Goal: Answer question/provide support

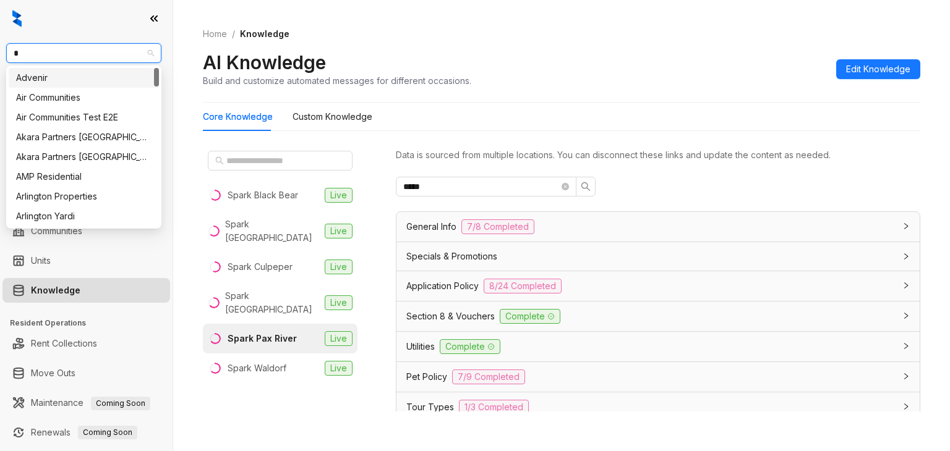
type input "**"
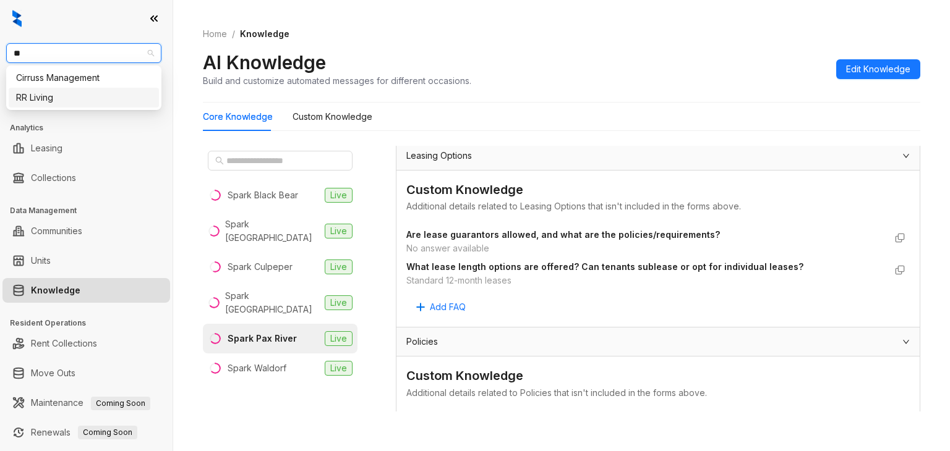
click at [40, 97] on div "RR Living" at bounding box center [83, 98] width 135 height 14
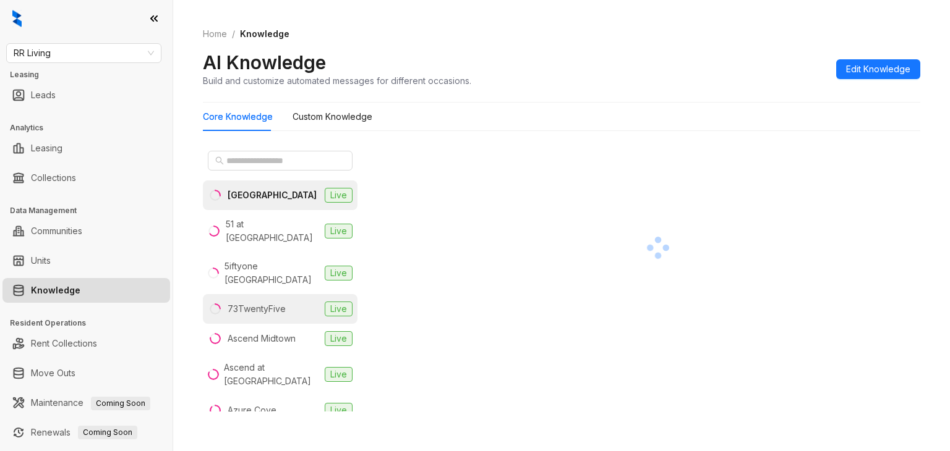
click at [253, 302] on div "73TwentyFive" at bounding box center [257, 309] width 58 height 14
